Goal: Task Accomplishment & Management: Manage account settings

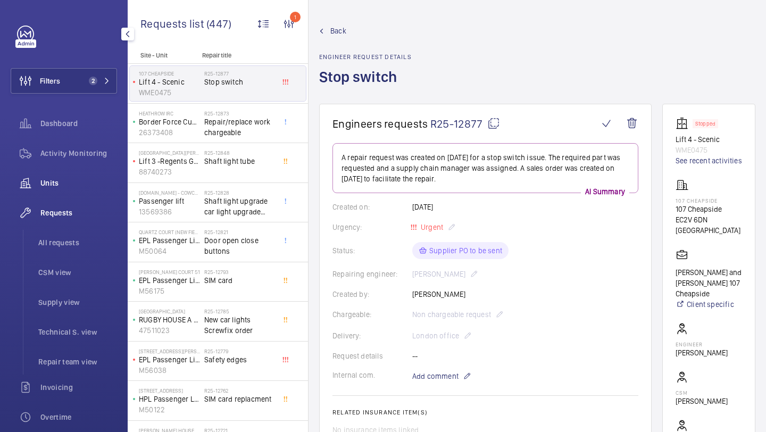
click at [99, 180] on span "Units" at bounding box center [78, 183] width 77 height 11
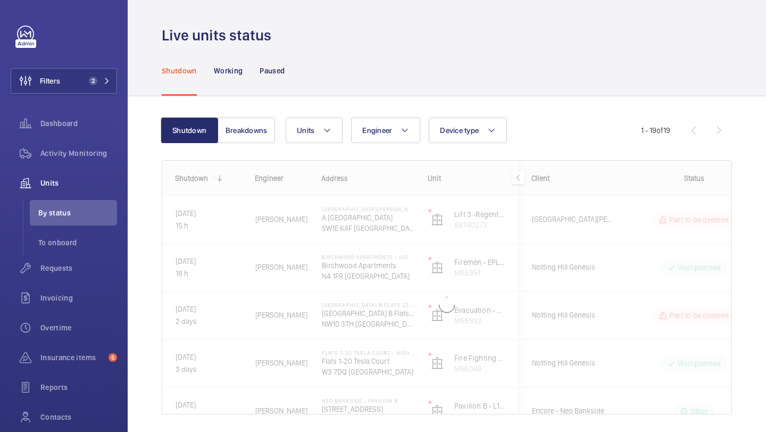
click at [512, 8] on wm-front-admin-header "Live units status" at bounding box center [447, 22] width 638 height 45
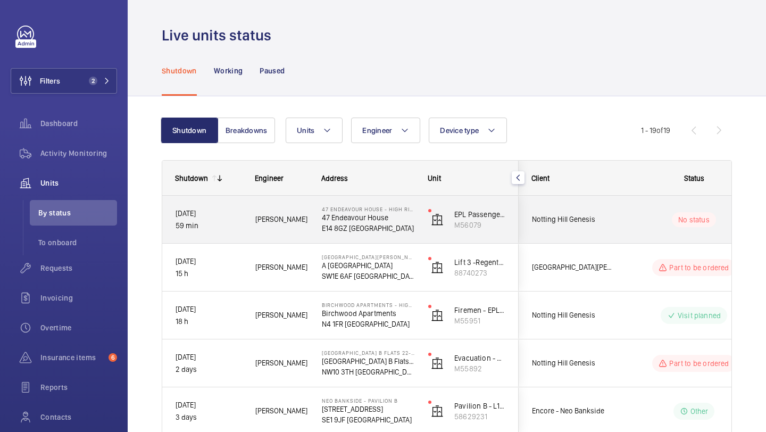
click at [562, 207] on div "Notting Hill Genesis" at bounding box center [566, 219] width 95 height 33
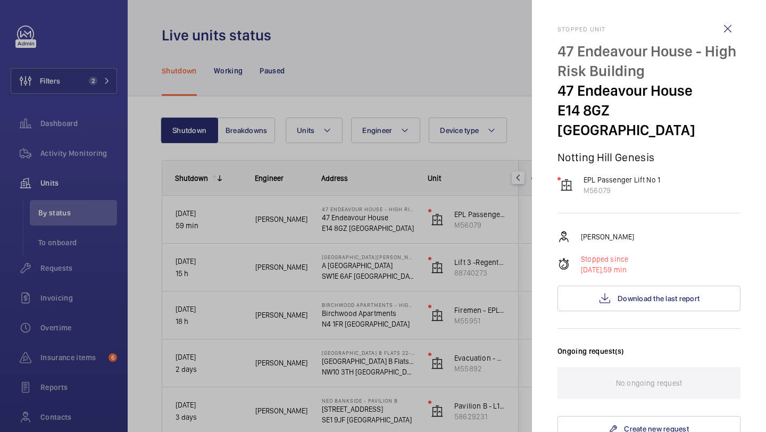
scroll to position [48, 0]
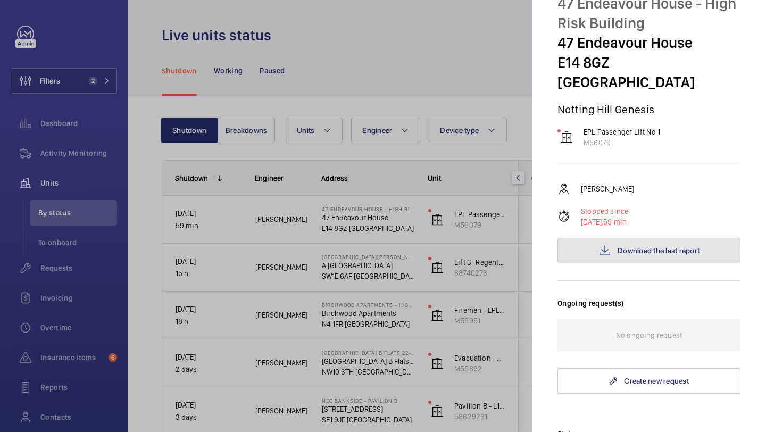
click at [603, 244] on mat-icon at bounding box center [604, 250] width 13 height 13
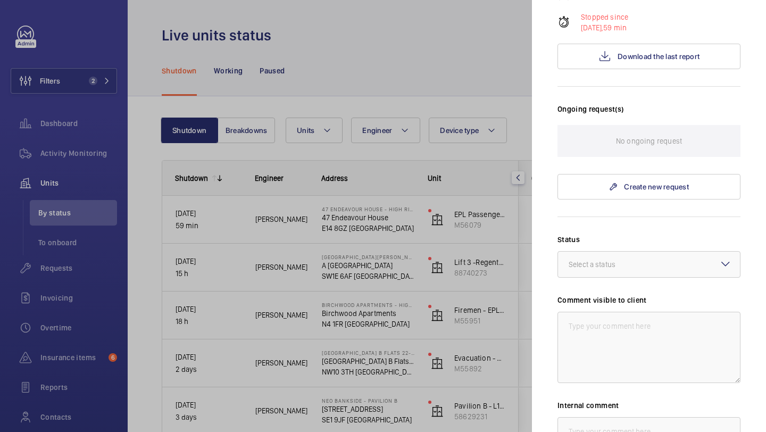
scroll to position [368, 0]
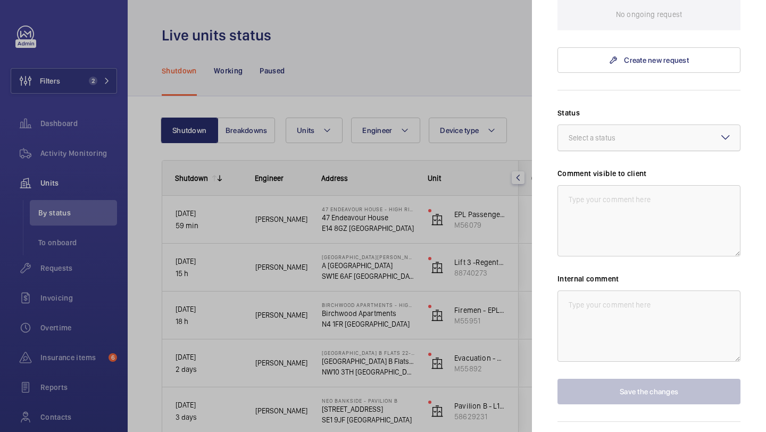
click at [617, 125] on div at bounding box center [649, 138] width 182 height 26
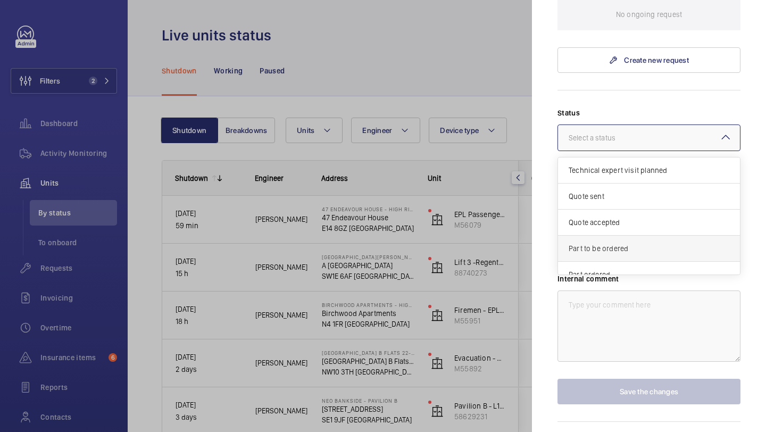
scroll to position [4, 0]
click at [610, 239] on span "Part to be ordered" at bounding box center [648, 244] width 161 height 11
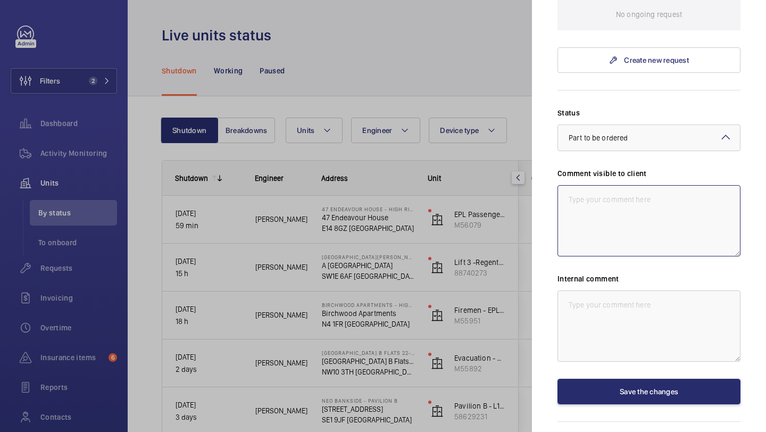
click at [610, 213] on textarea at bounding box center [648, 220] width 183 height 71
drag, startPoint x: 663, startPoint y: 192, endPoint x: 565, endPoint y: 181, distance: 99.5
click at [565, 185] on textarea "WM ACTION 26.09 - Safety edges required, supply chain currently sourcing." at bounding box center [648, 220] width 183 height 71
type textarea "WM ACTION 26.09 - Safety edges required, supply chain currently sourcing."
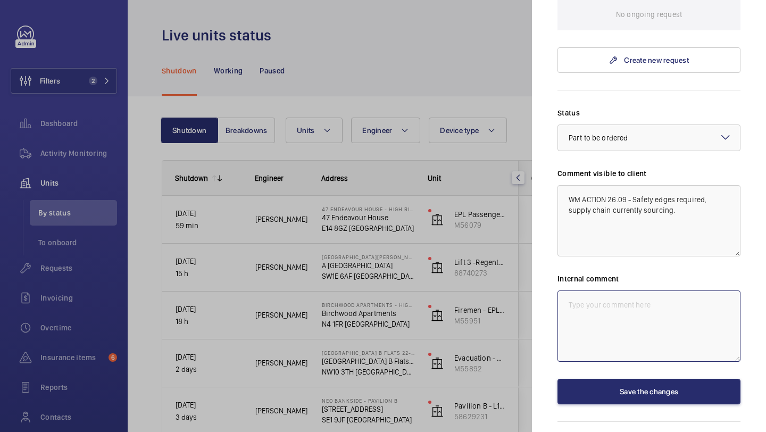
click at [596, 290] on textarea at bounding box center [648, 325] width 183 height 71
paste textarea "WM ACTION 26.09 - Safety edges required, supply chain currently sourcing."
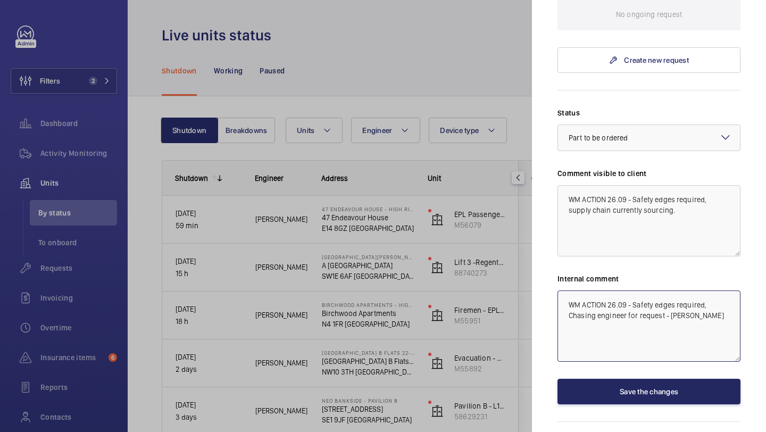
type textarea "WM ACTION 26.09 - Safety edges required, Chasing engineer for request - Elle"
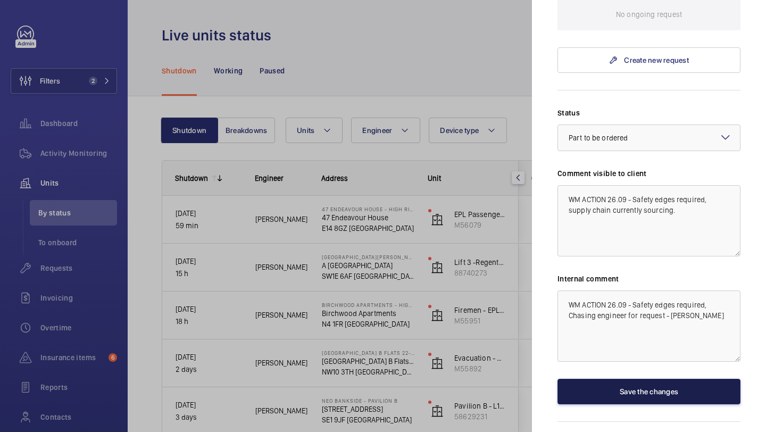
click at [659, 379] on button "Save the changes" at bounding box center [648, 392] width 183 height 26
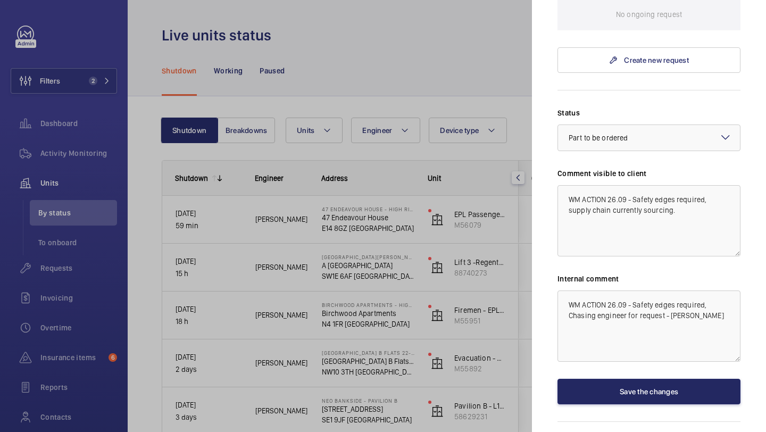
scroll to position [0, 0]
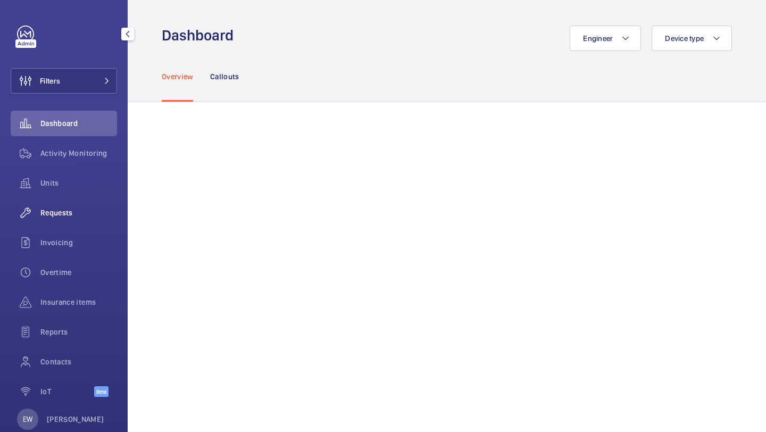
click at [83, 225] on div "Requests" at bounding box center [64, 213] width 106 height 26
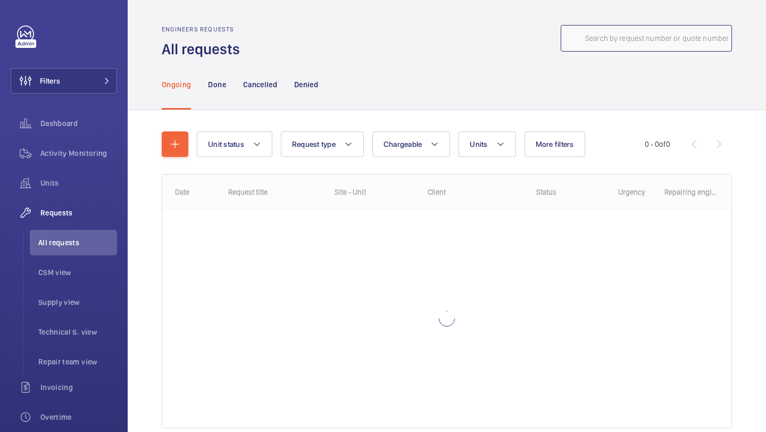
click at [578, 46] on input "text" at bounding box center [645, 38] width 171 height 27
paste input "R25-12616"
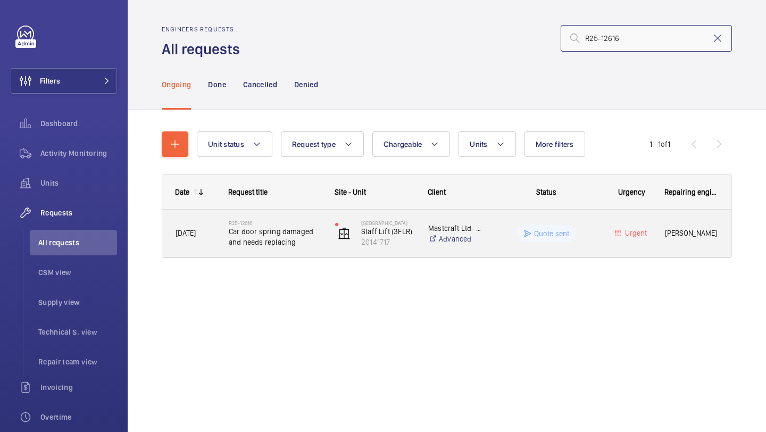
type input "R25-12616"
click at [288, 251] on div "R25-12616 Car door spring damaged and needs replacing" at bounding box center [268, 233] width 105 height 48
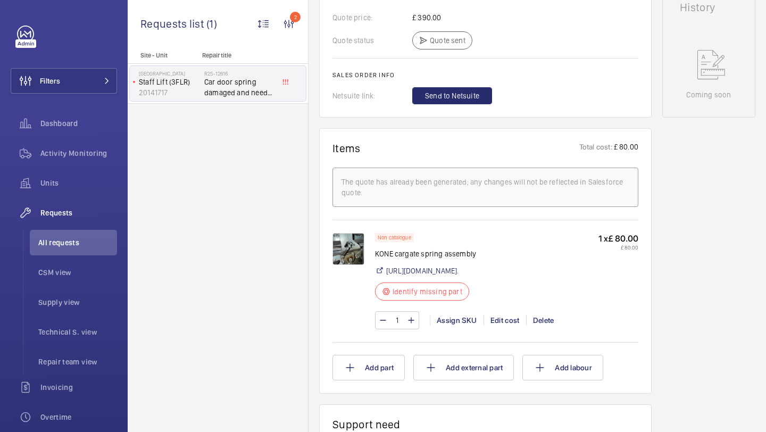
scroll to position [301, 0]
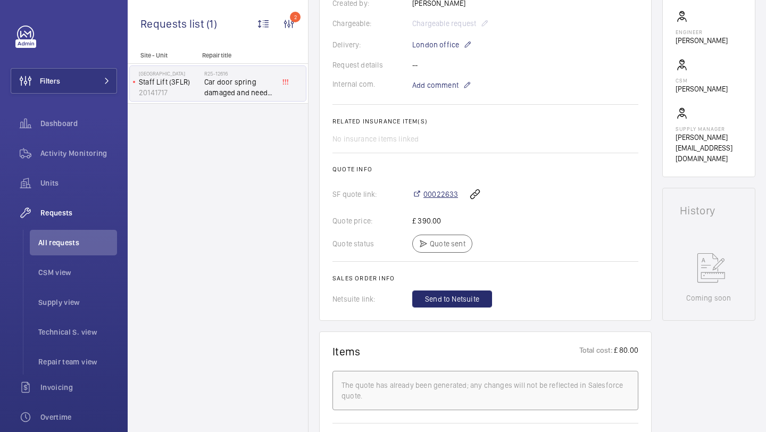
click at [426, 198] on span "00022633" at bounding box center [440, 194] width 35 height 11
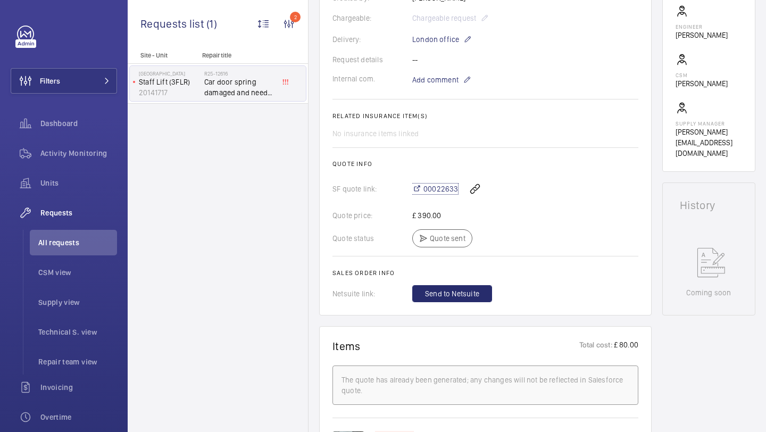
scroll to position [539, 0]
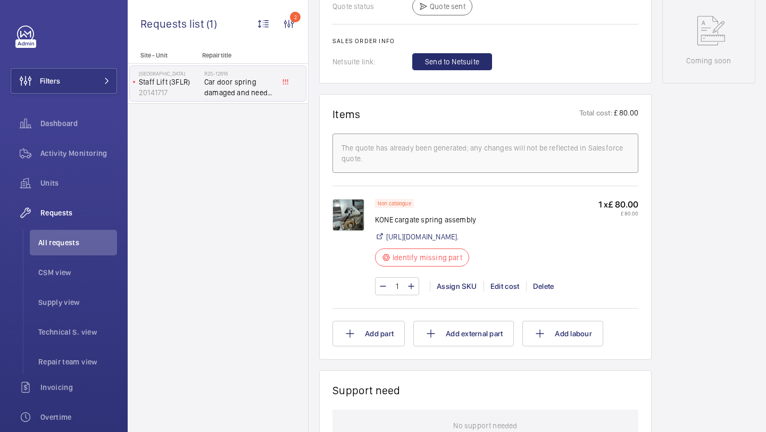
click at [469, 255] on div "Non catalogue KONE cargate spring assembly https://shop.shorts-lifts.co.uk/ko05…" at bounding box center [425, 236] width 101 height 74
click at [458, 242] on link "https://shop.shorts-lifts.co.uk/ko059-0006-kone-lock-coupler-spring#:~:text=Sho…" at bounding box center [422, 236] width 72 height 11
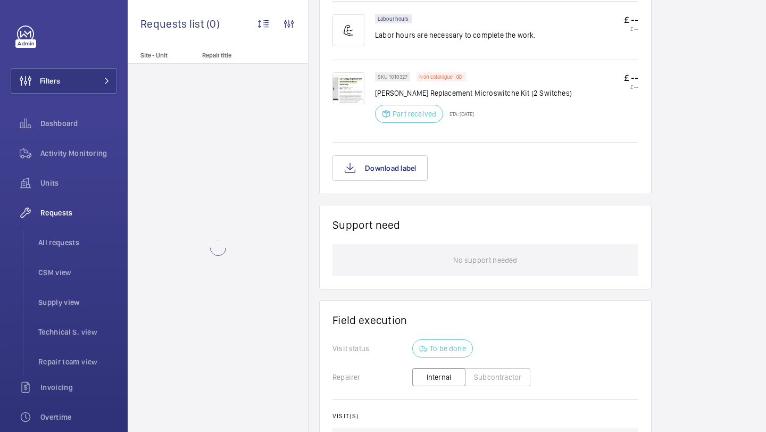
scroll to position [172, 0]
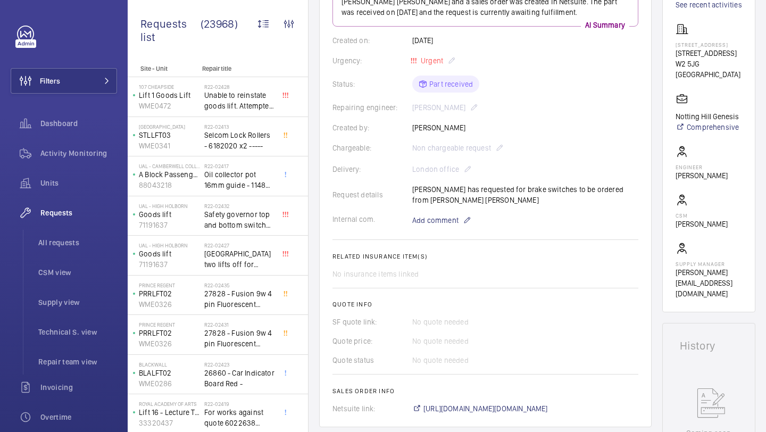
scroll to position [167, 0]
click at [91, 93] on div "Filters Dashboard Activity Monitoring Units Requests All requests CSM view Supp…" at bounding box center [64, 289] width 106 height 527
click at [92, 83] on button "Filters" at bounding box center [64, 81] width 106 height 26
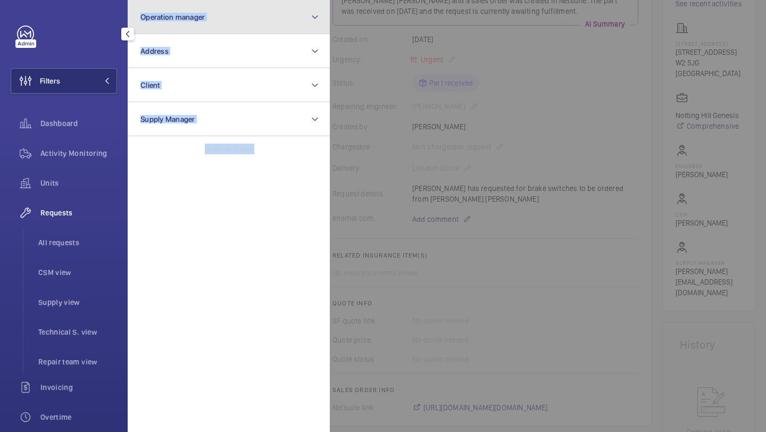
click at [189, 22] on button "Operation manager" at bounding box center [229, 17] width 202 height 34
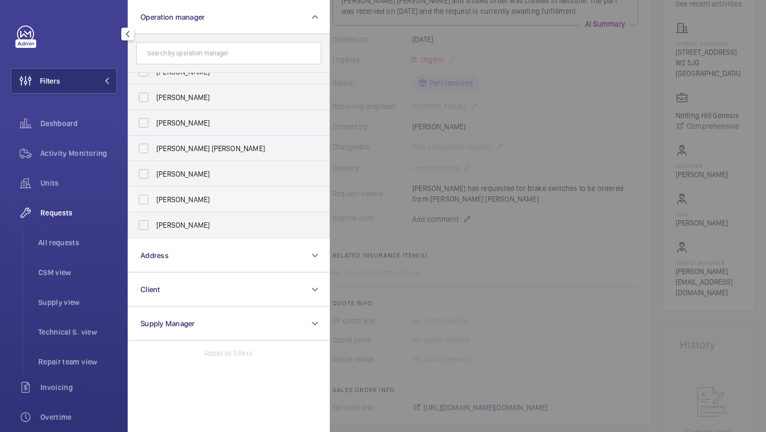
scroll to position [0, 0]
